Goal: Find specific page/section: Find specific page/section

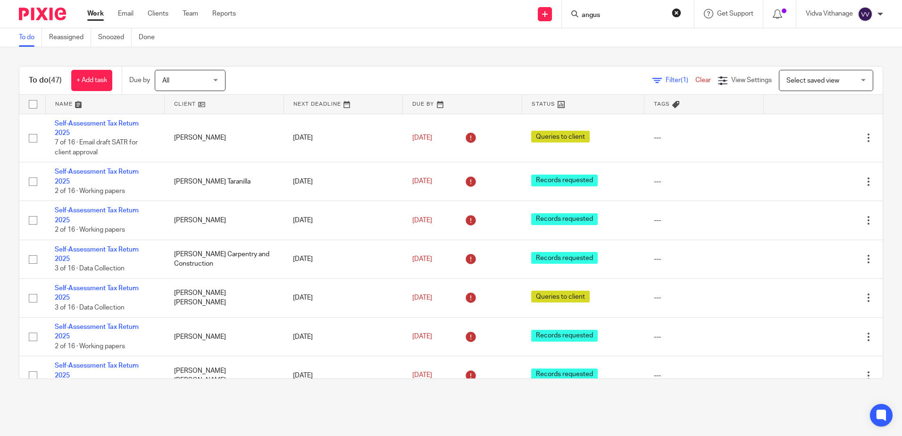
click button "submit" at bounding box center [0, 0] width 0 height 0
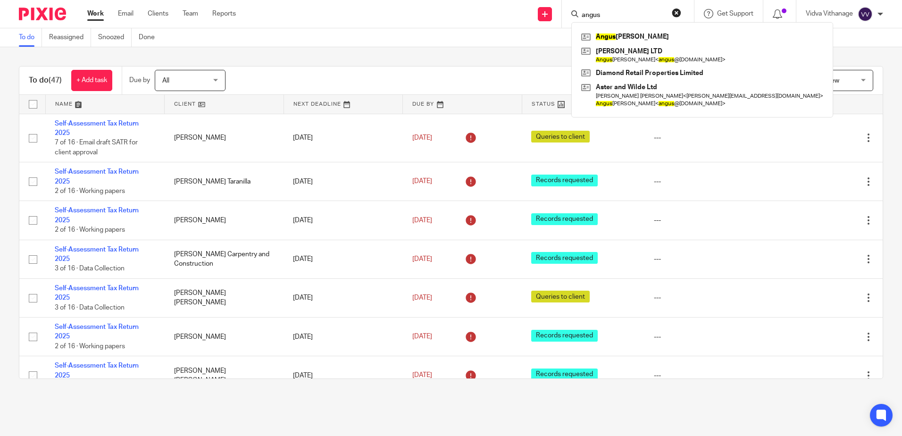
click at [634, 15] on input "angus" at bounding box center [623, 15] width 85 height 8
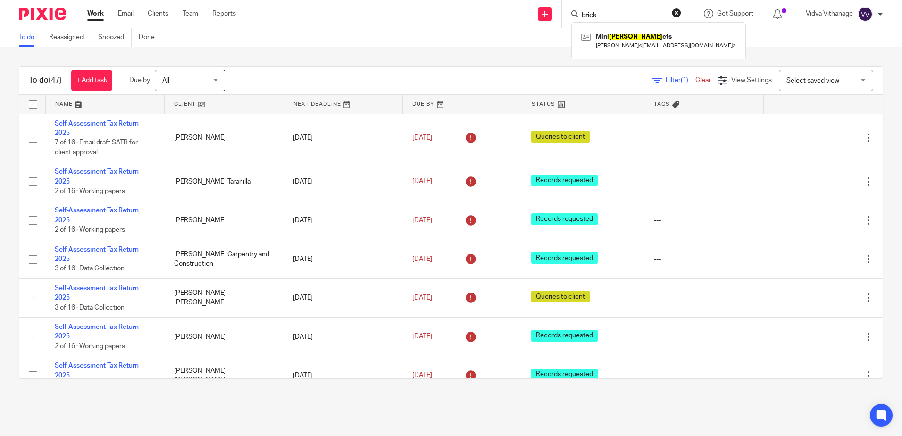
click at [634, 15] on input "brick" at bounding box center [623, 15] width 85 height 8
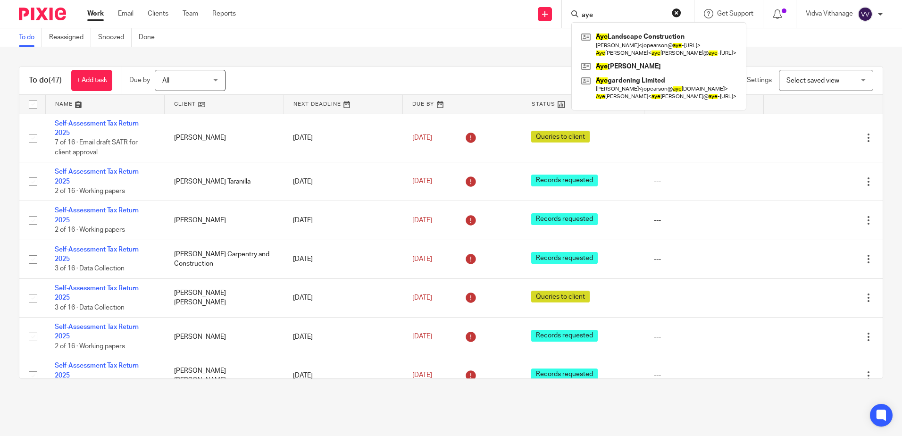
click at [592, 14] on input "aye" at bounding box center [623, 15] width 85 height 8
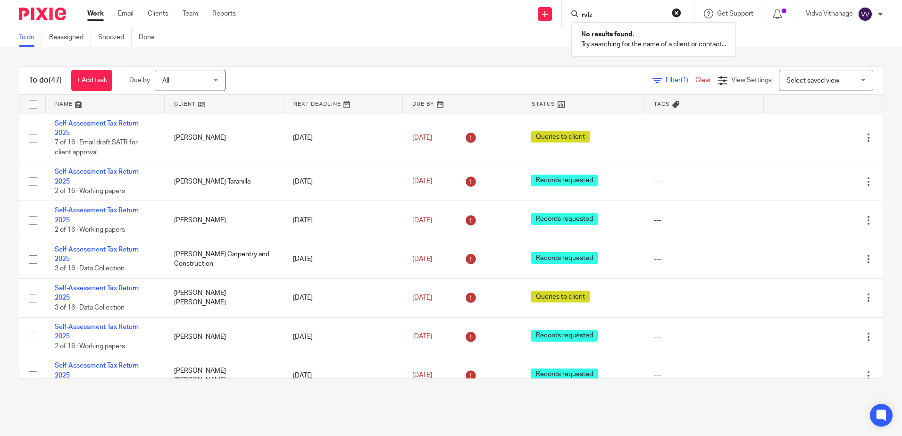
click at [600, 14] on input "rvlz" at bounding box center [623, 15] width 85 height 8
click button "submit" at bounding box center [0, 0] width 0 height 0
click at [614, 14] on input "369" at bounding box center [623, 15] width 85 height 8
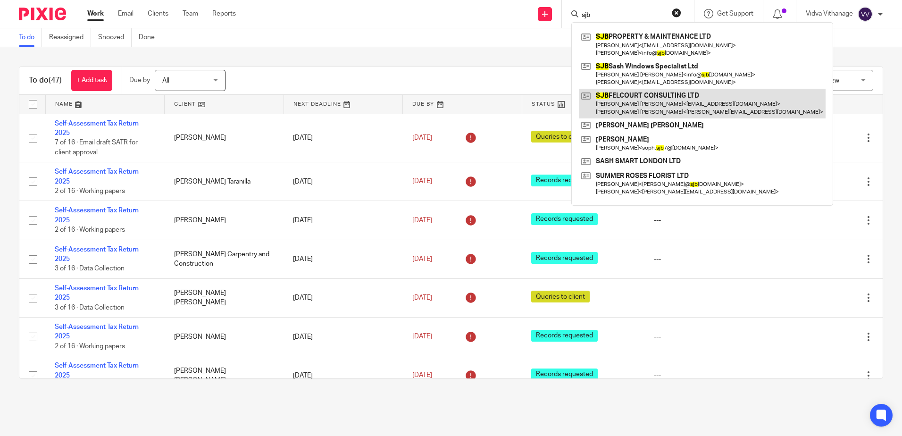
type input "sjb"
click at [635, 103] on link at bounding box center [702, 103] width 247 height 29
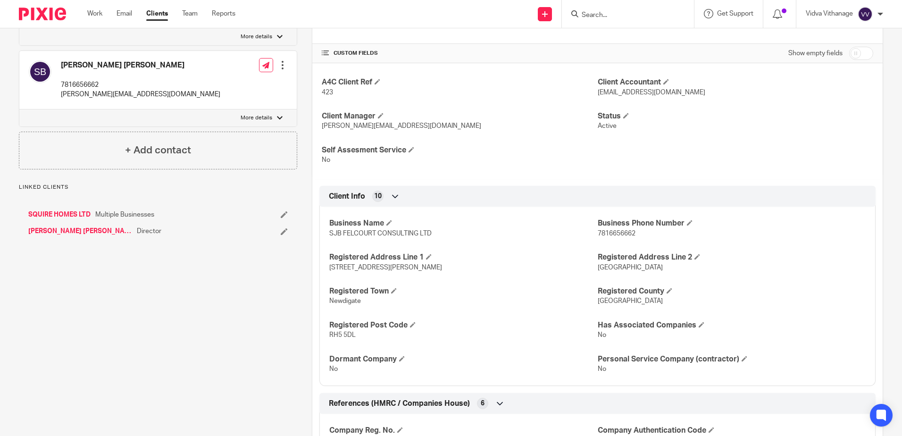
scroll to position [300, 0]
click at [67, 219] on link "SQUIRE HOMES LTD" at bounding box center [59, 214] width 62 height 9
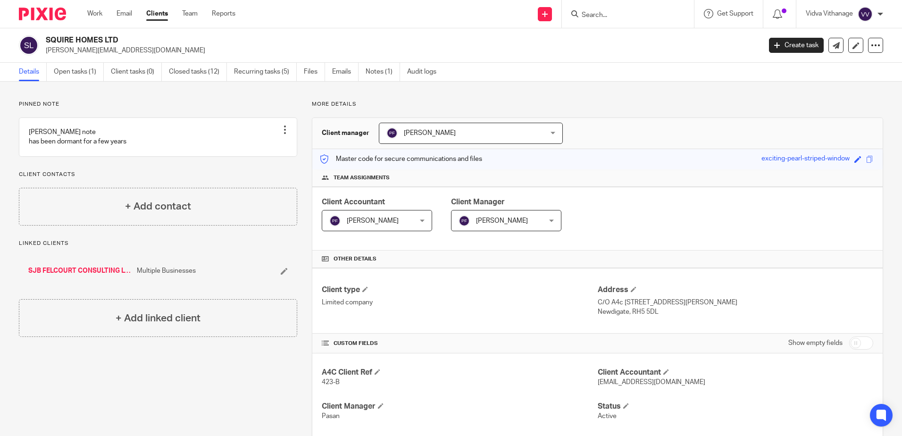
click at [486, 347] on h4 "CUSTOM FIELDS" at bounding box center [460, 344] width 276 height 8
click at [100, 14] on link "Work" at bounding box center [94, 13] width 15 height 9
